Goal: Task Accomplishment & Management: Use online tool/utility

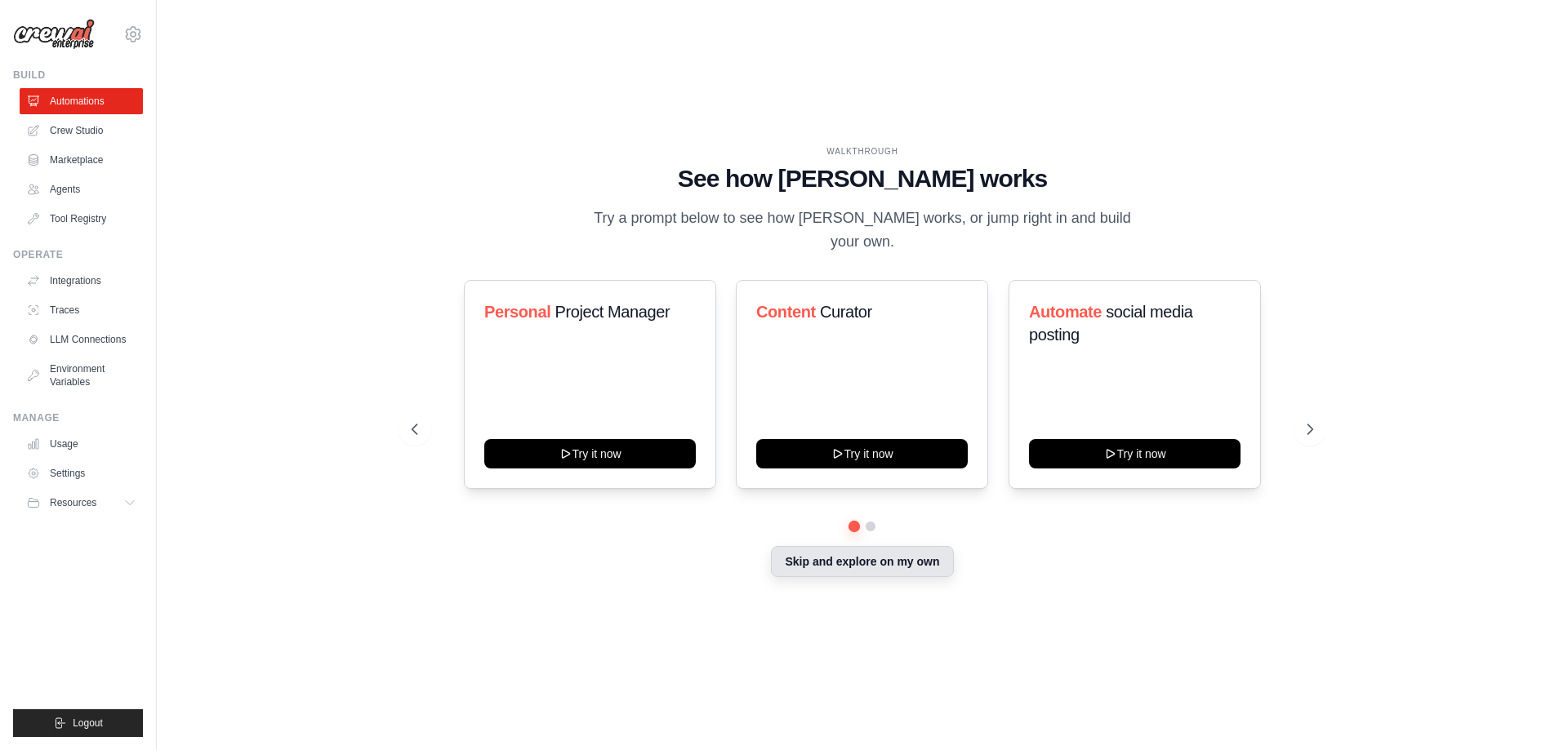
click at [873, 554] on button "Skip and explore on my own" at bounding box center [862, 562] width 182 height 31
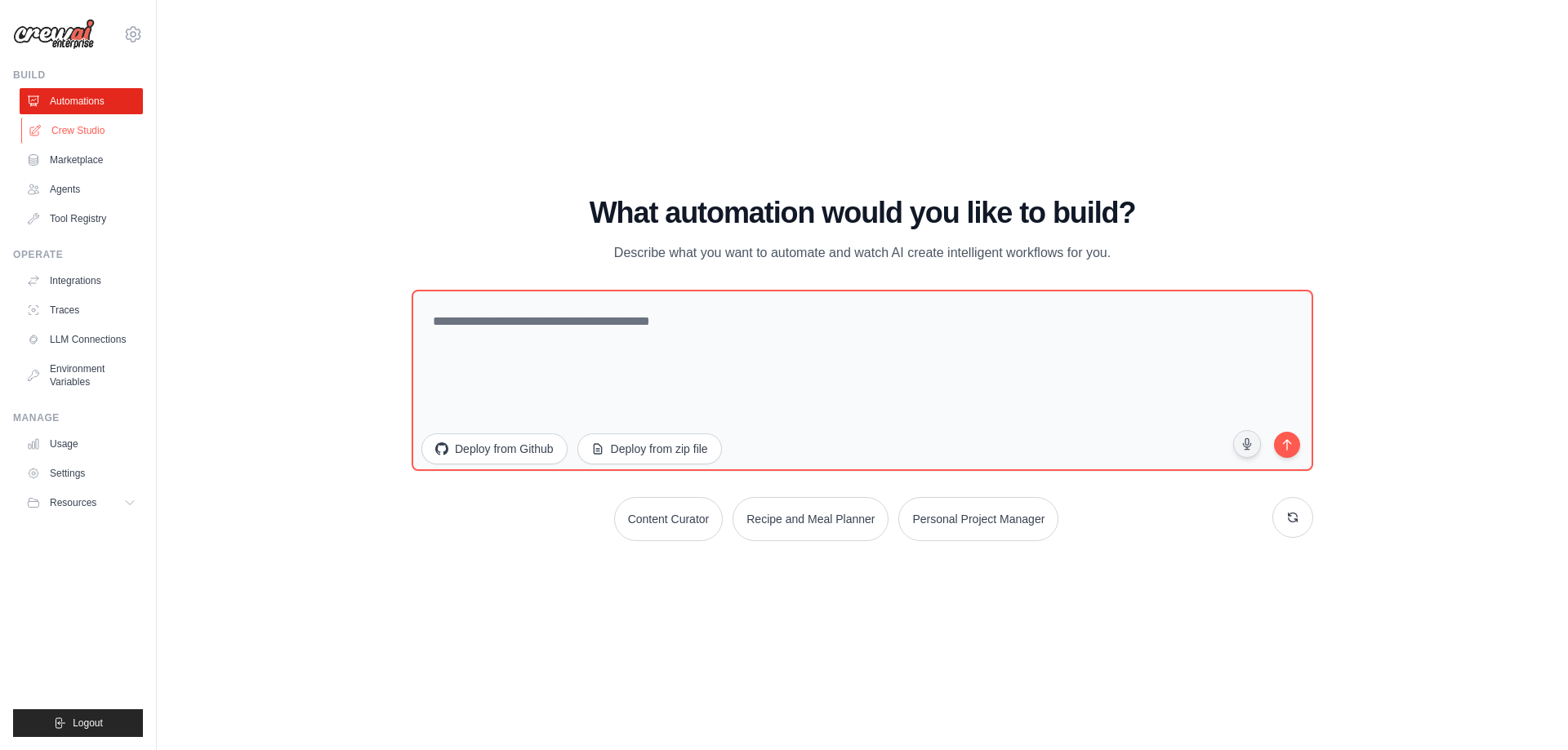
click at [101, 126] on link "Crew Studio" at bounding box center [83, 131] width 124 height 26
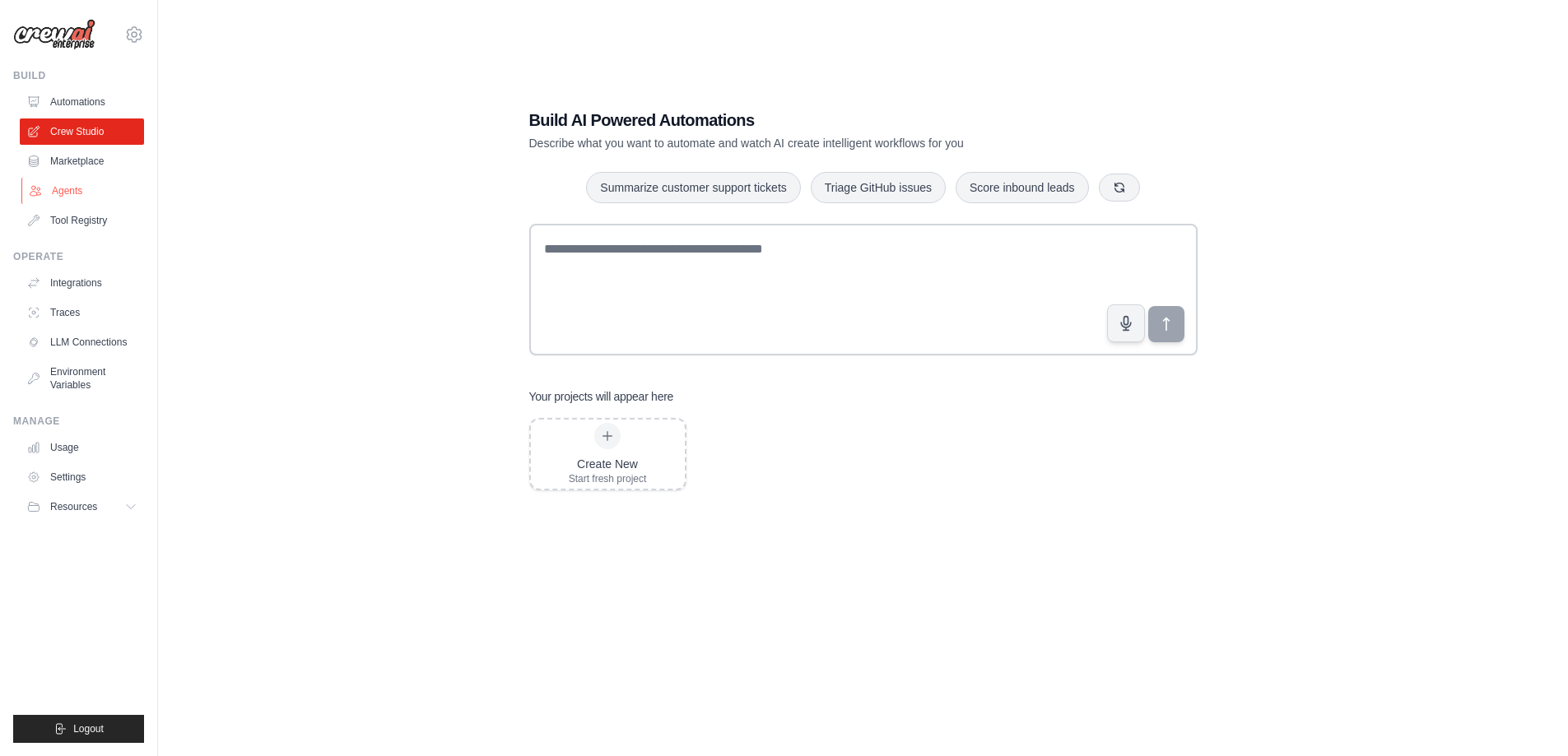
click at [78, 184] on link "Agents" at bounding box center [83, 191] width 125 height 26
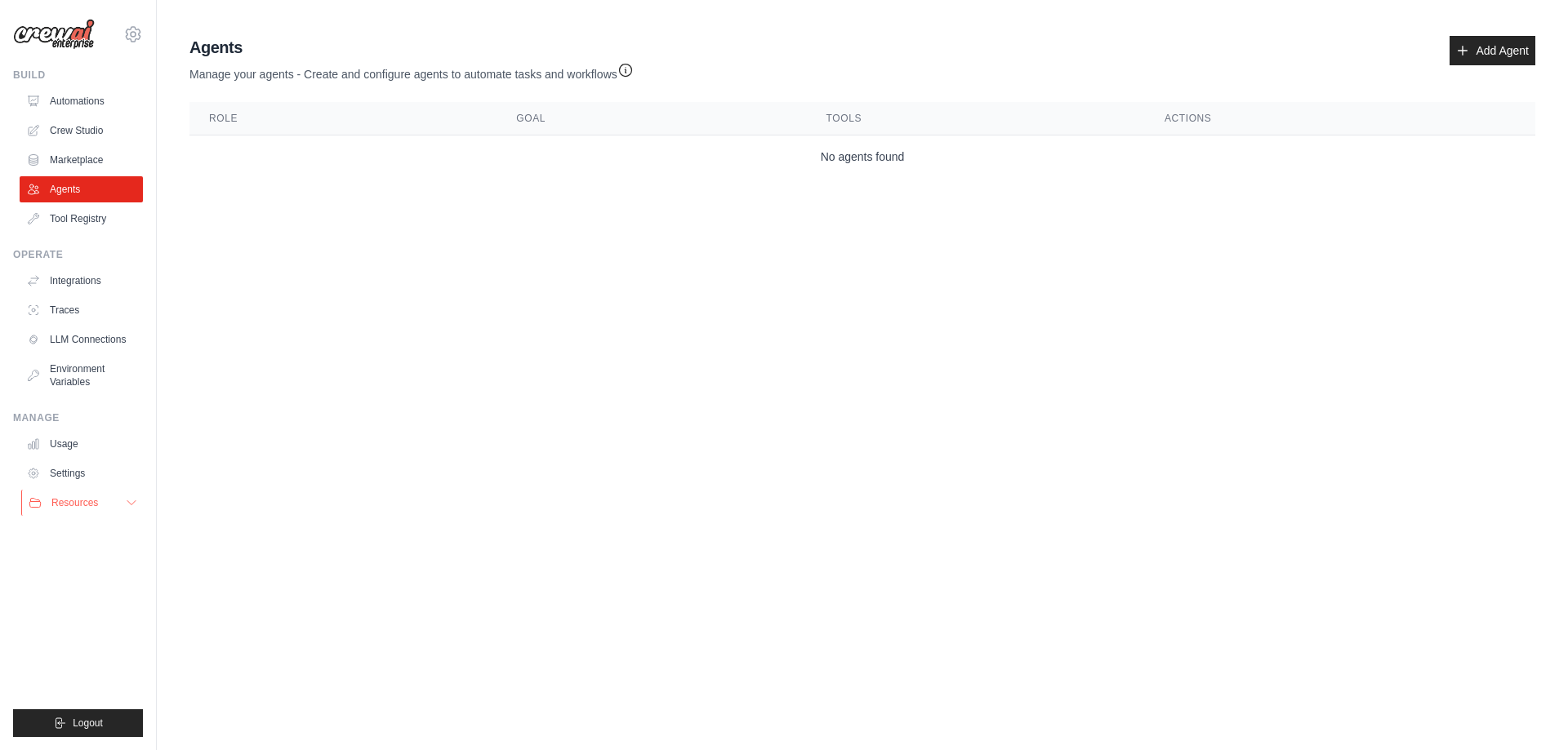
click at [124, 500] on button "Resources" at bounding box center [83, 503] width 124 height 26
click at [98, 286] on link "Integrations" at bounding box center [83, 280] width 124 height 26
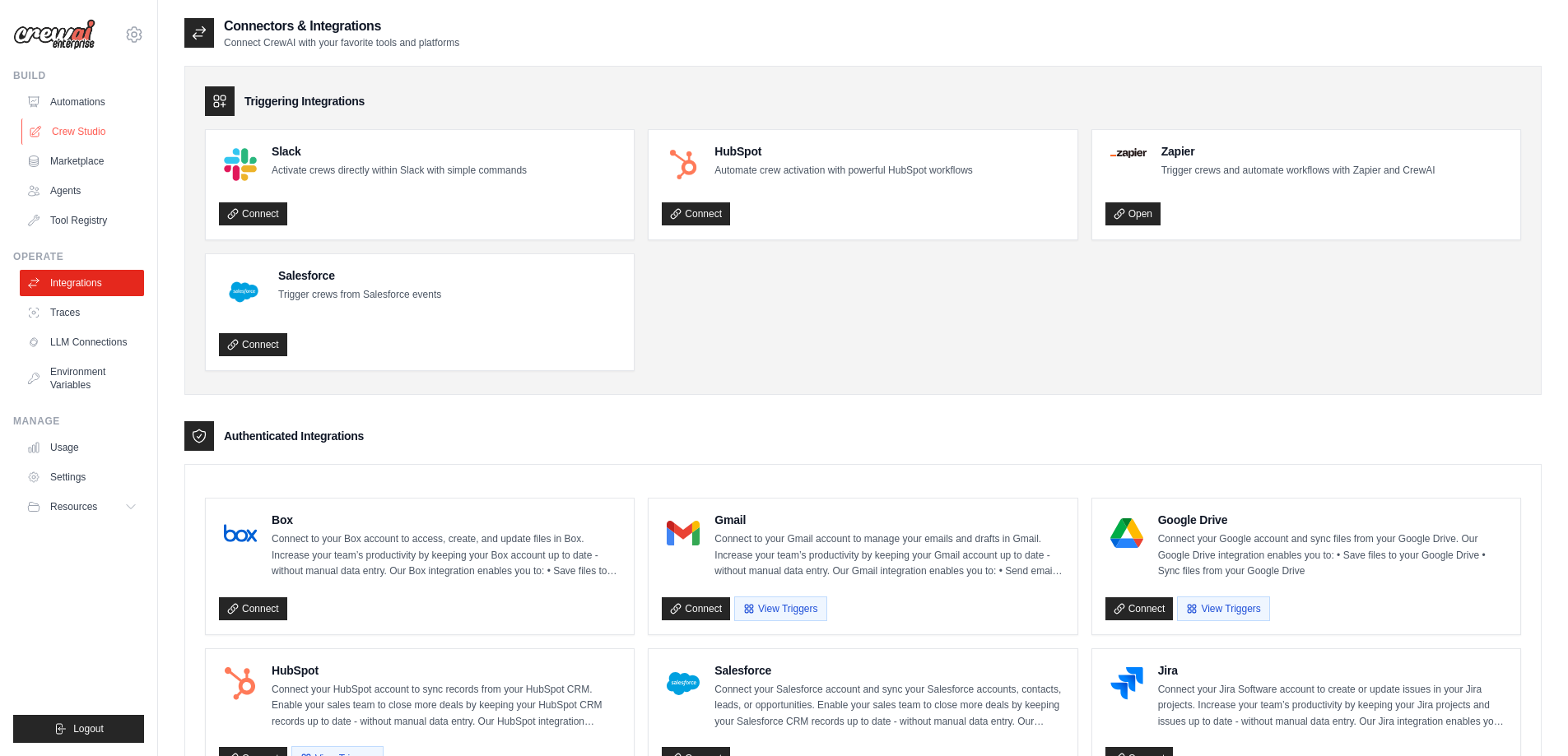
click at [75, 139] on link "Crew Studio" at bounding box center [83, 132] width 125 height 26
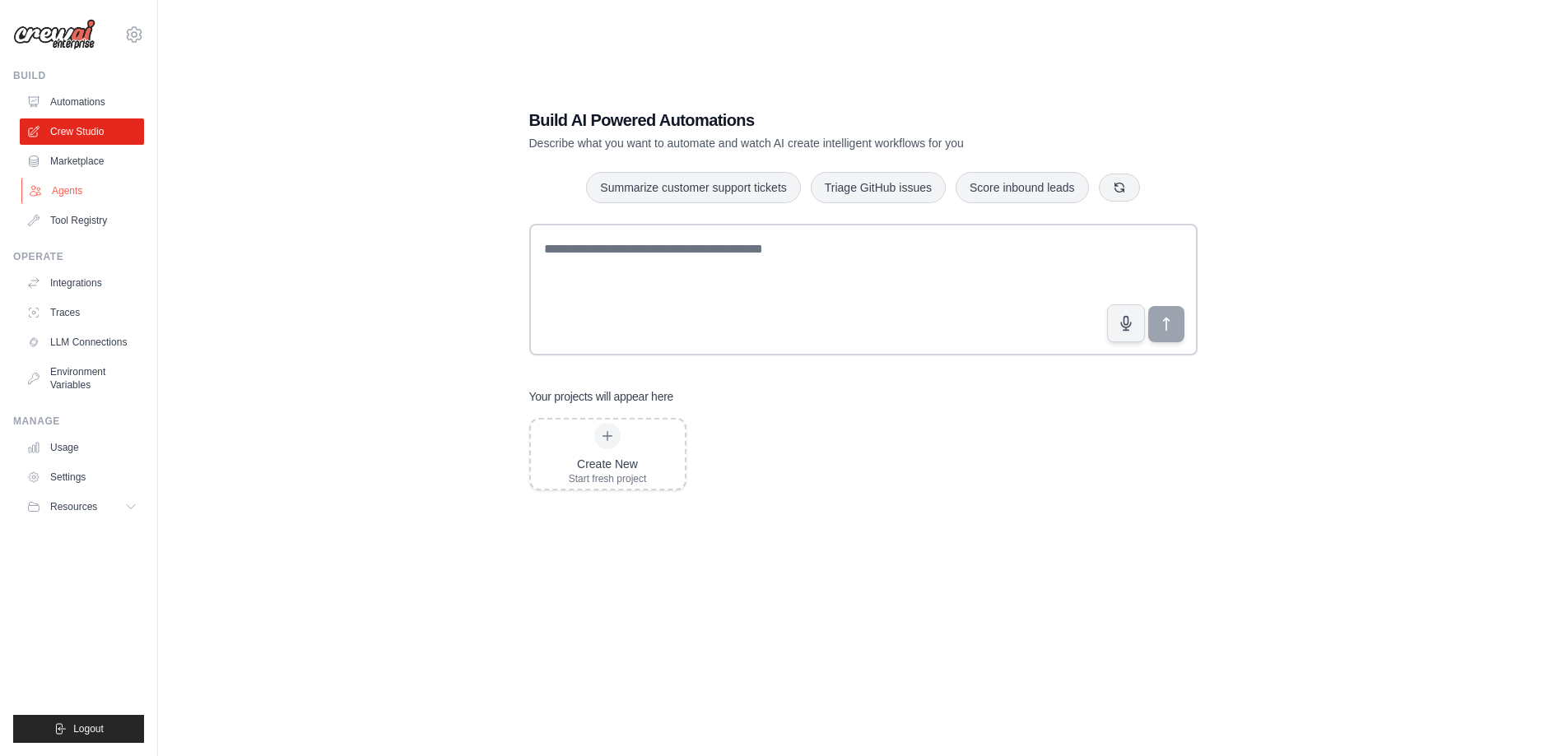
click at [56, 181] on link "Agents" at bounding box center [83, 191] width 125 height 26
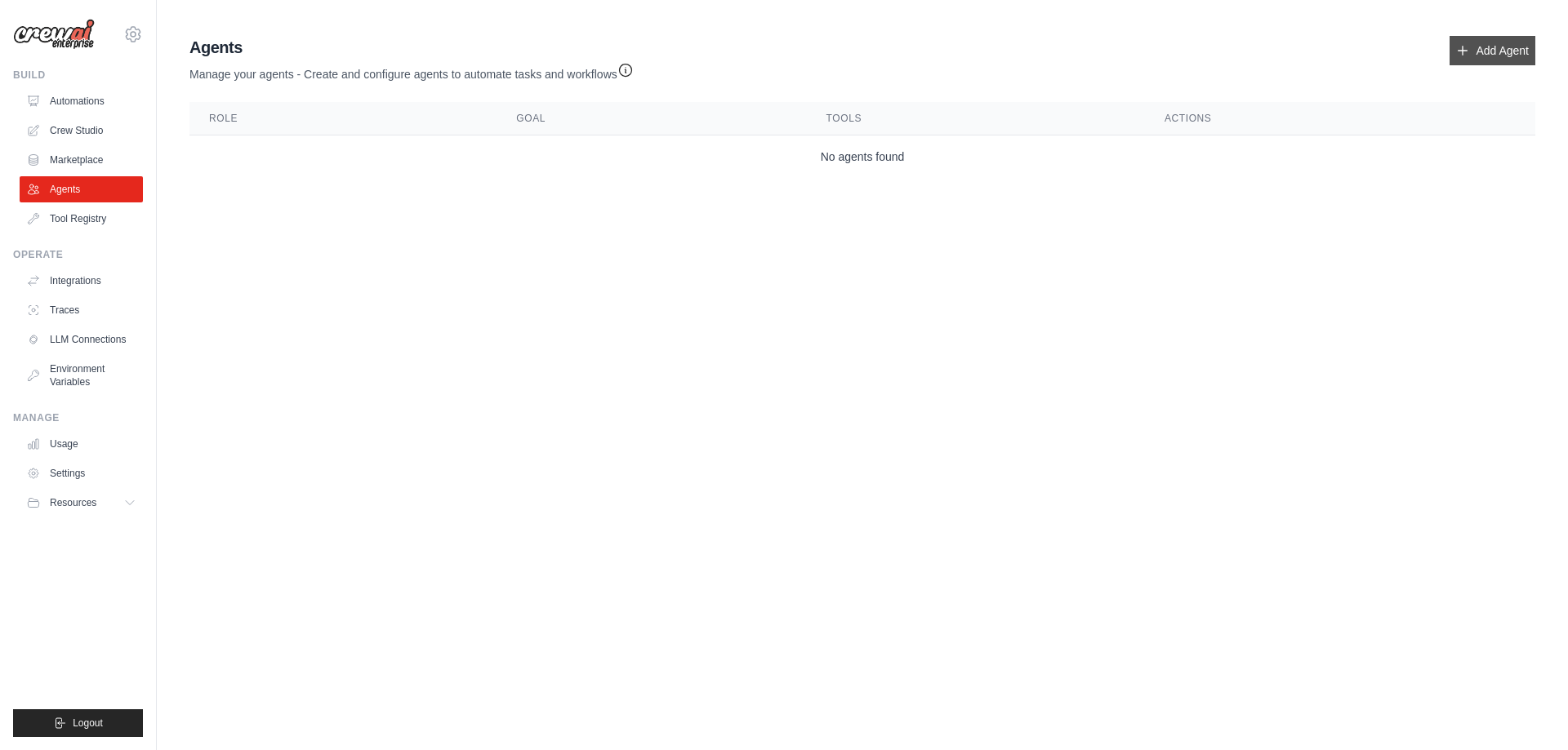
click at [1520, 58] on link "Add Agent" at bounding box center [1493, 51] width 85 height 30
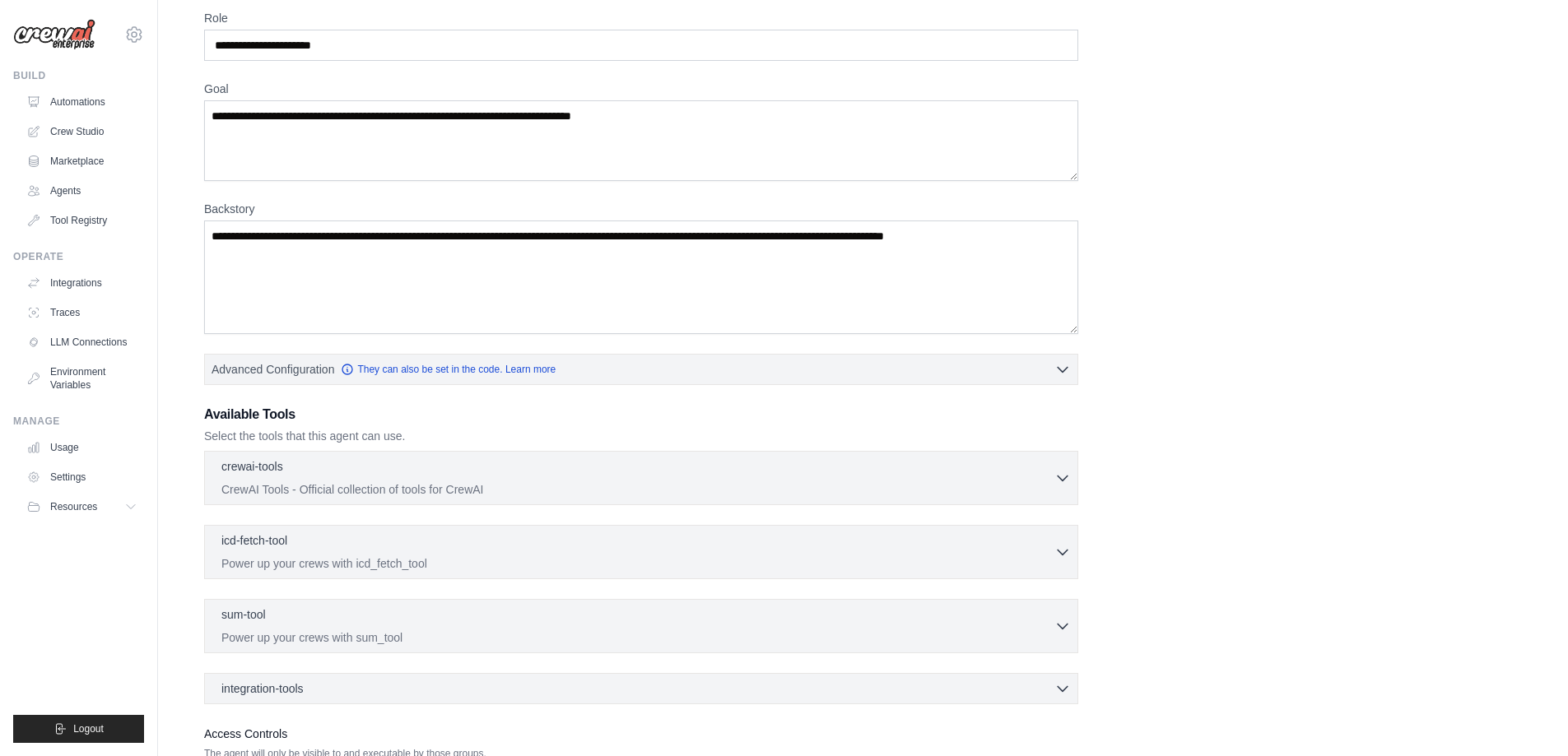
scroll to position [201, 0]
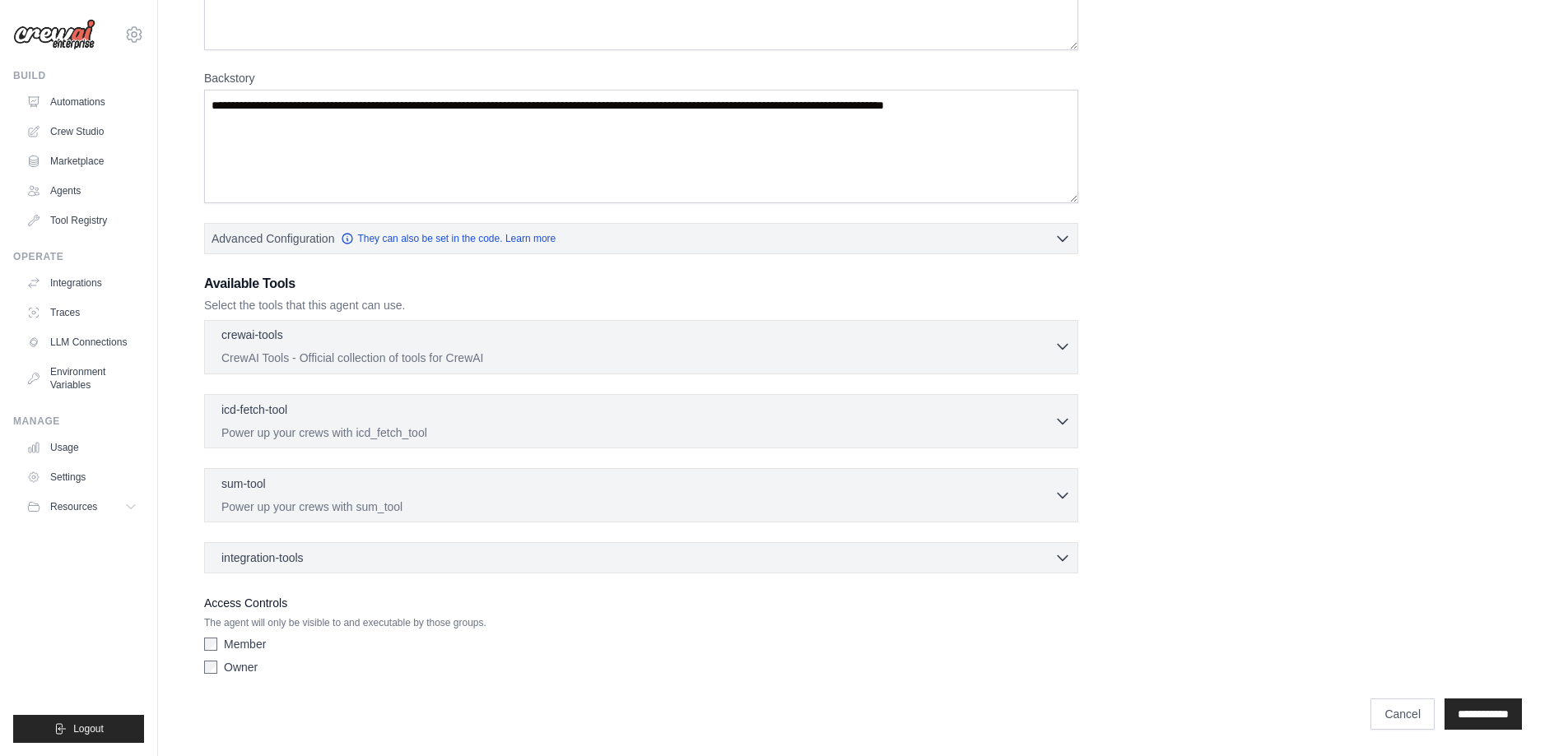
click at [345, 361] on p "CrewAI Tools - Official collection of tools for CrewAI" at bounding box center [638, 357] width 833 height 17
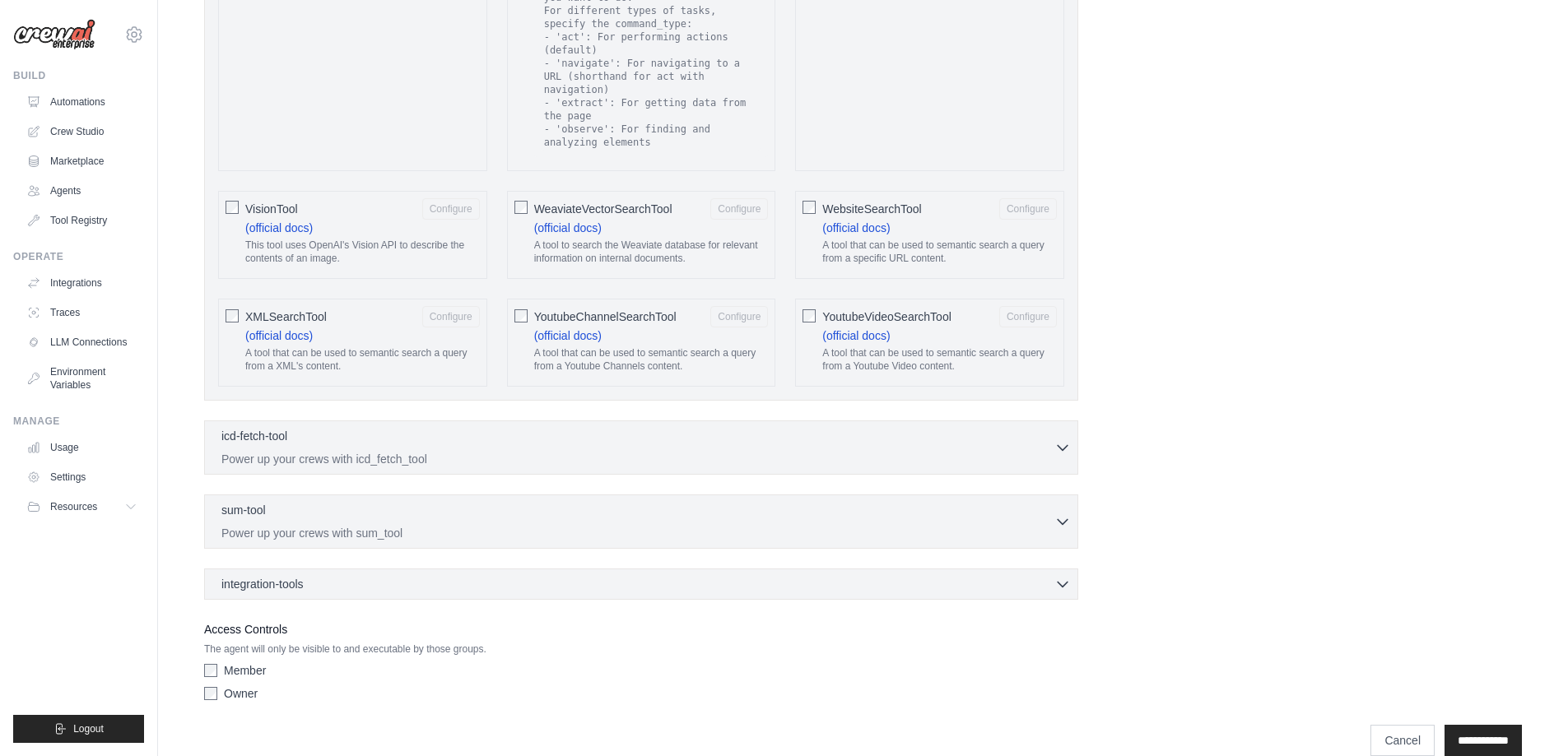
scroll to position [2975, 0]
click at [473, 450] on p "Power up your crews with icd_fetch_tool" at bounding box center [638, 458] width 833 height 17
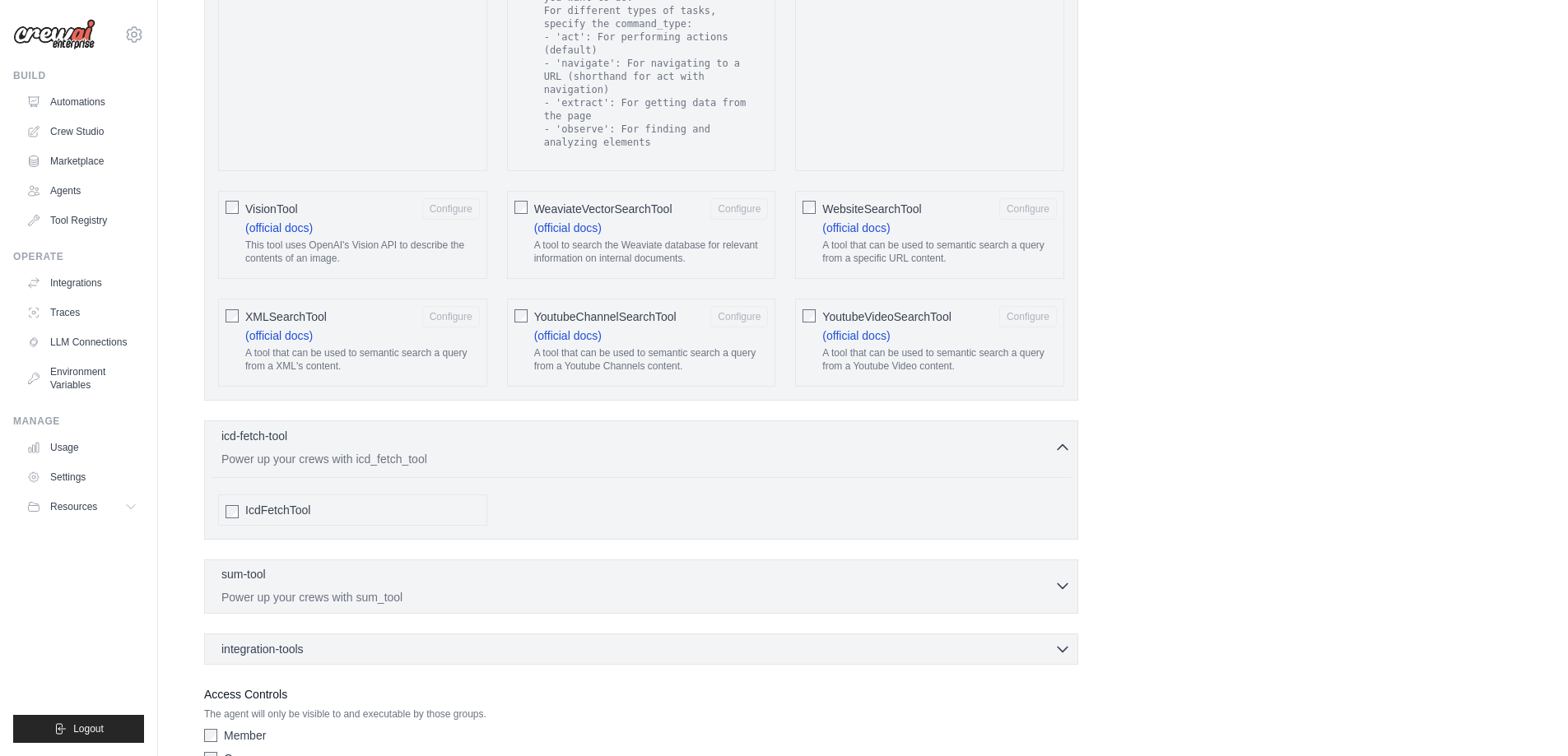
click at [351, 589] on p "Power up your crews with sum_tool" at bounding box center [638, 597] width 833 height 17
click at [415, 705] on div "integration-tools 0 selected" at bounding box center [646, 713] width 849 height 17
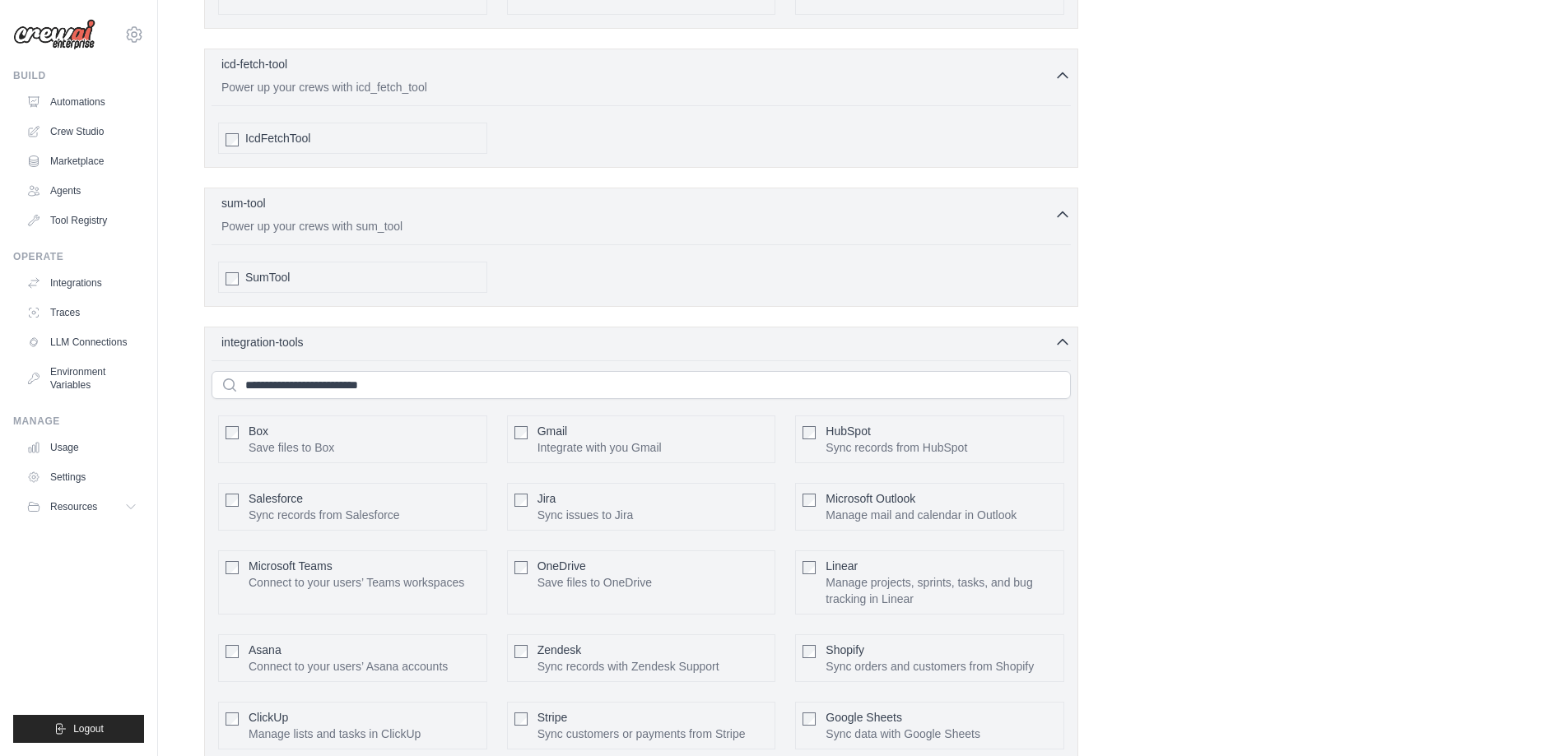
scroll to position [3359, 0]
